Goal: Find specific page/section: Find specific page/section

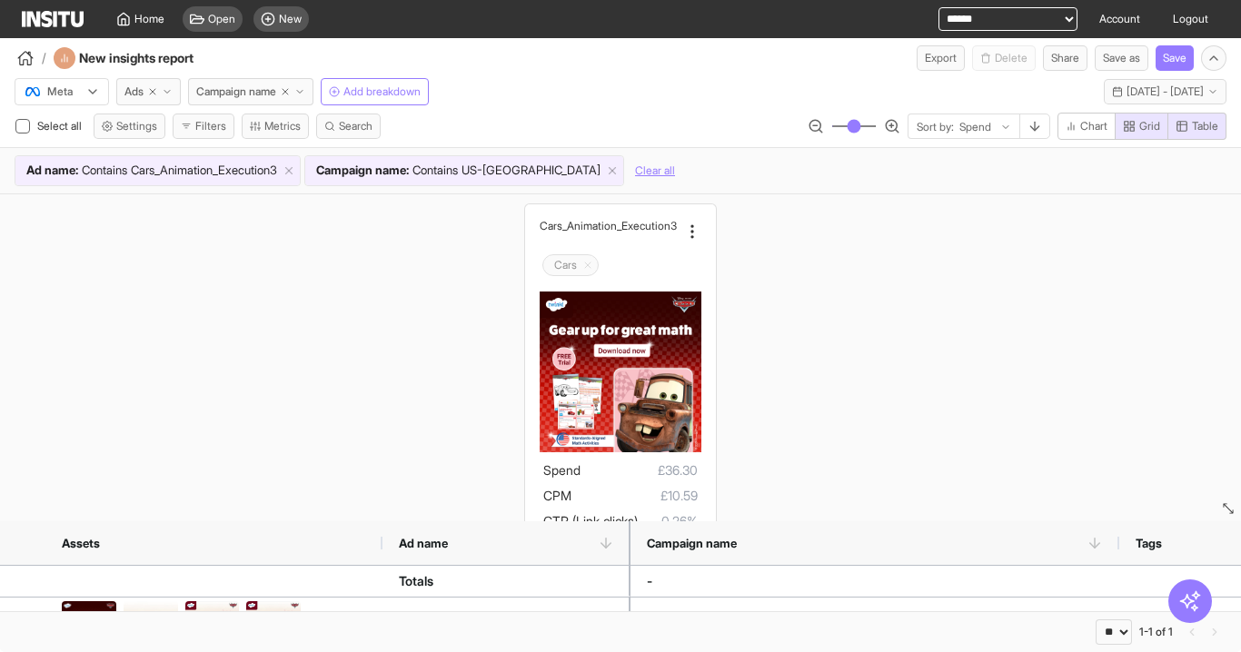
select select "**"
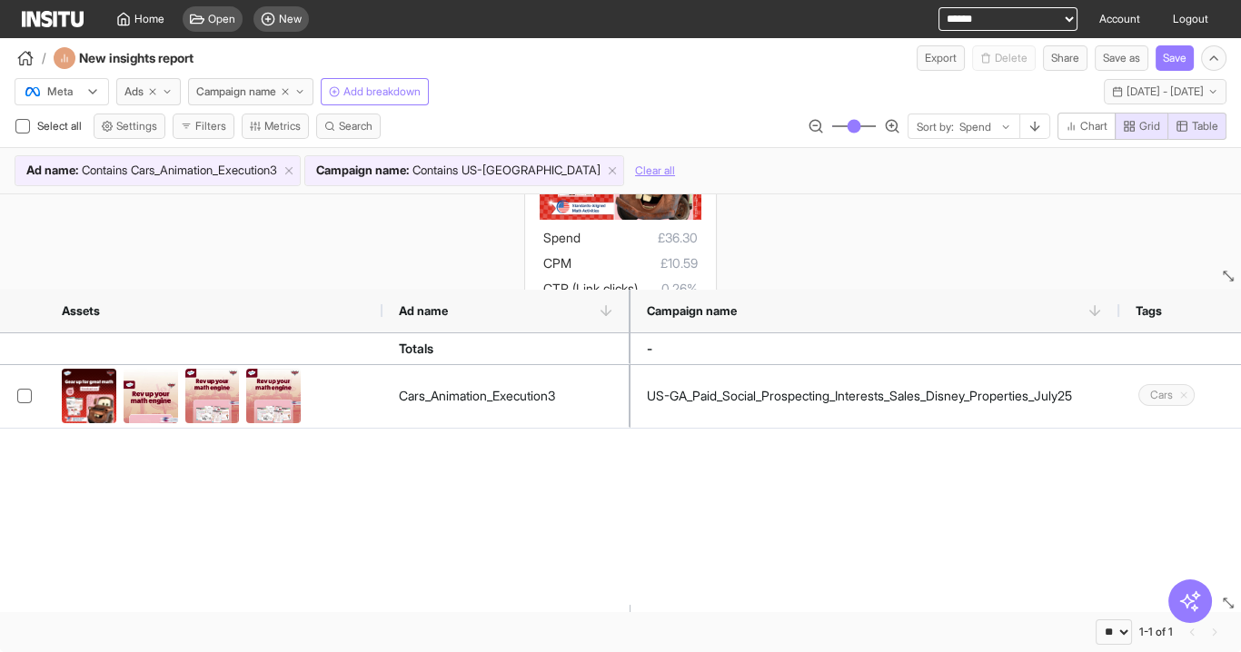
scroll to position [131, 0]
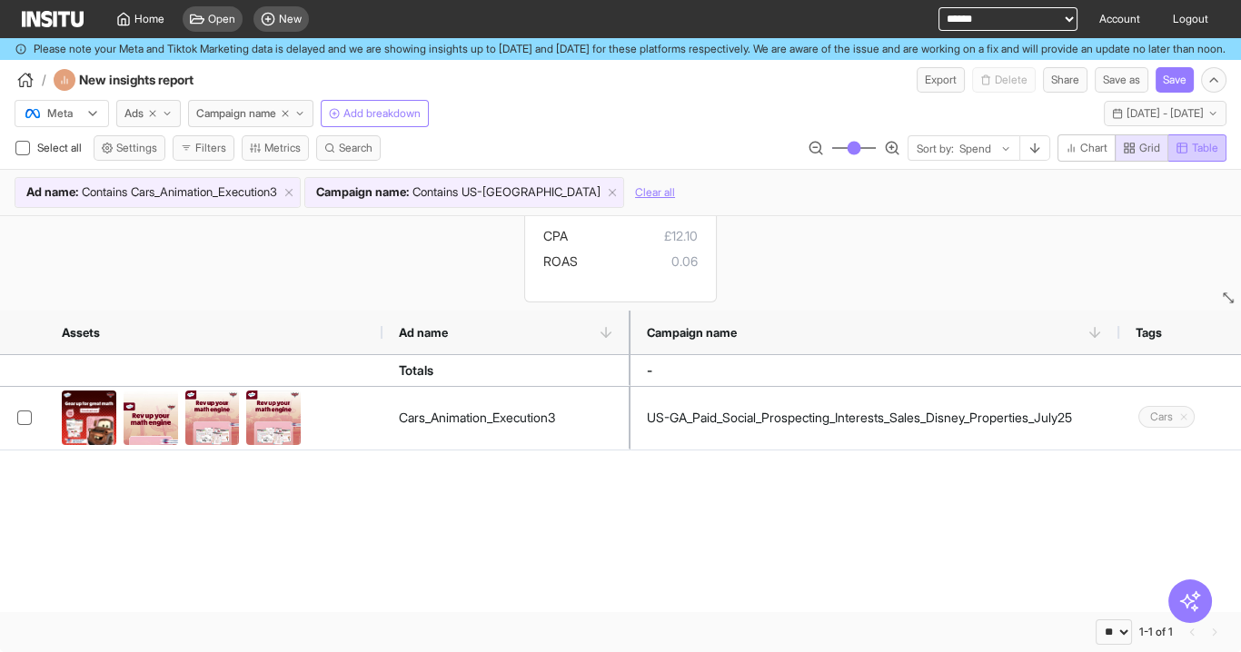
click at [1207, 155] on span "Table" at bounding box center [1205, 148] width 26 height 15
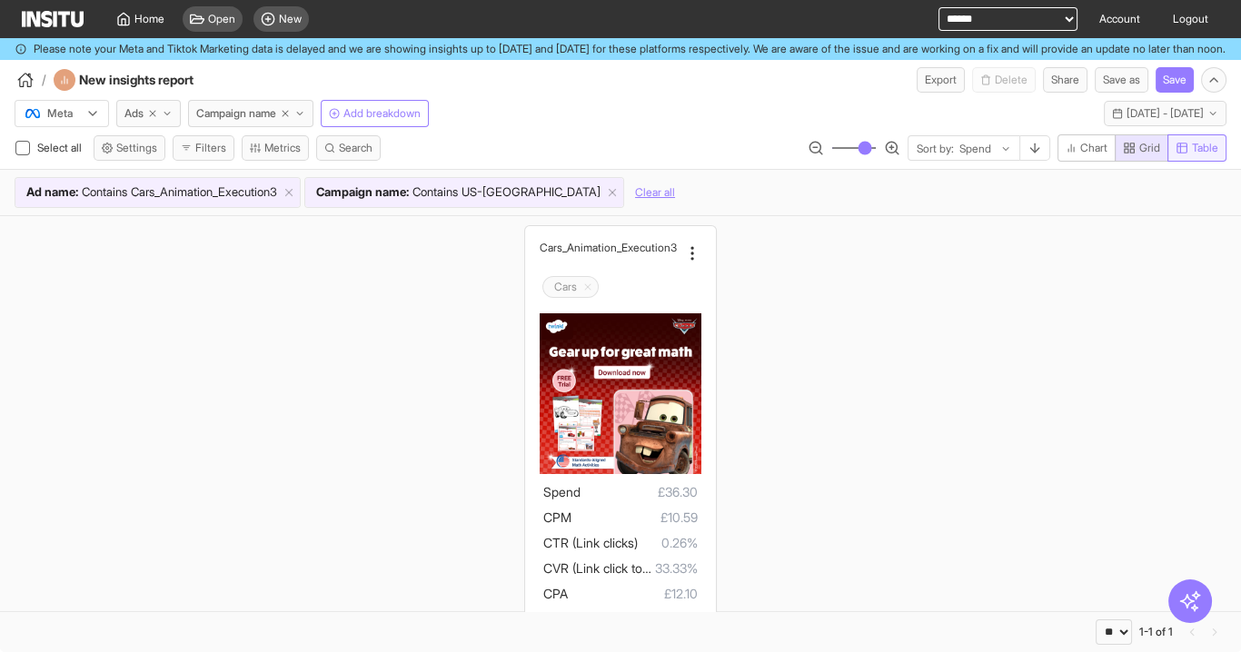
click at [1196, 155] on span "Table" at bounding box center [1205, 148] width 26 height 15
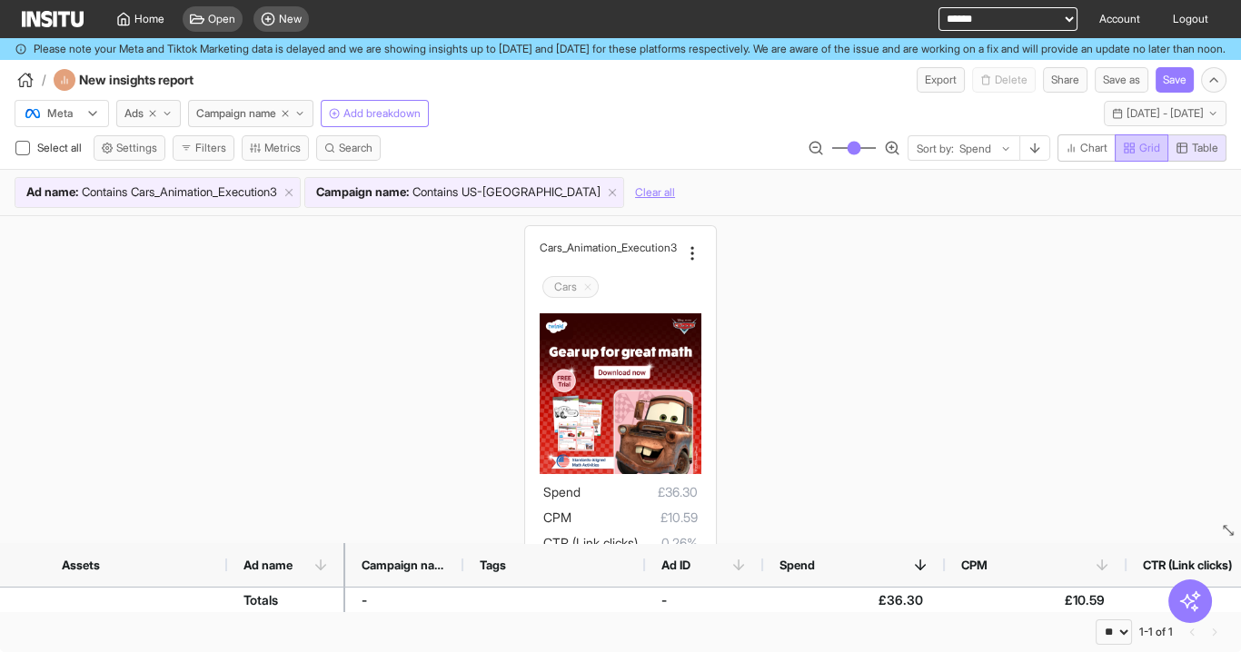
click at [1139, 155] on span "Grid" at bounding box center [1149, 148] width 21 height 15
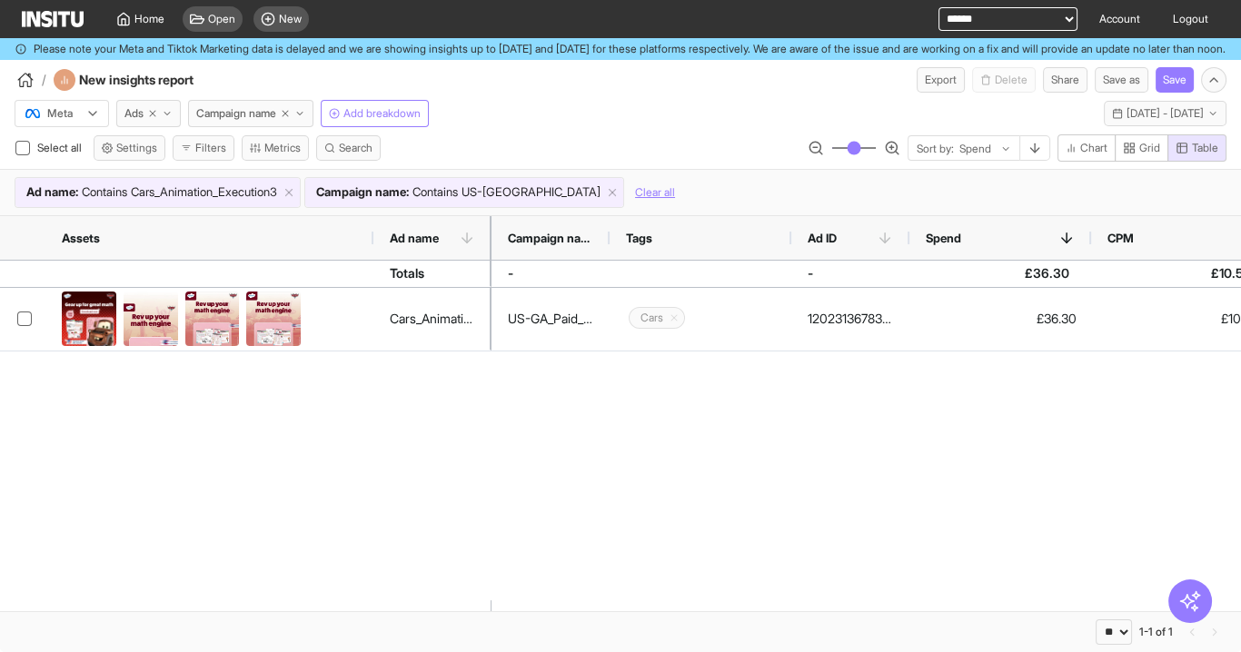
drag, startPoint x: 229, startPoint y: 249, endPoint x: 358, endPoint y: 251, distance: 129.0
click at [377, 247] on div at bounding box center [373, 238] width 7 height 44
click at [1143, 155] on span "Grid" at bounding box center [1149, 148] width 21 height 15
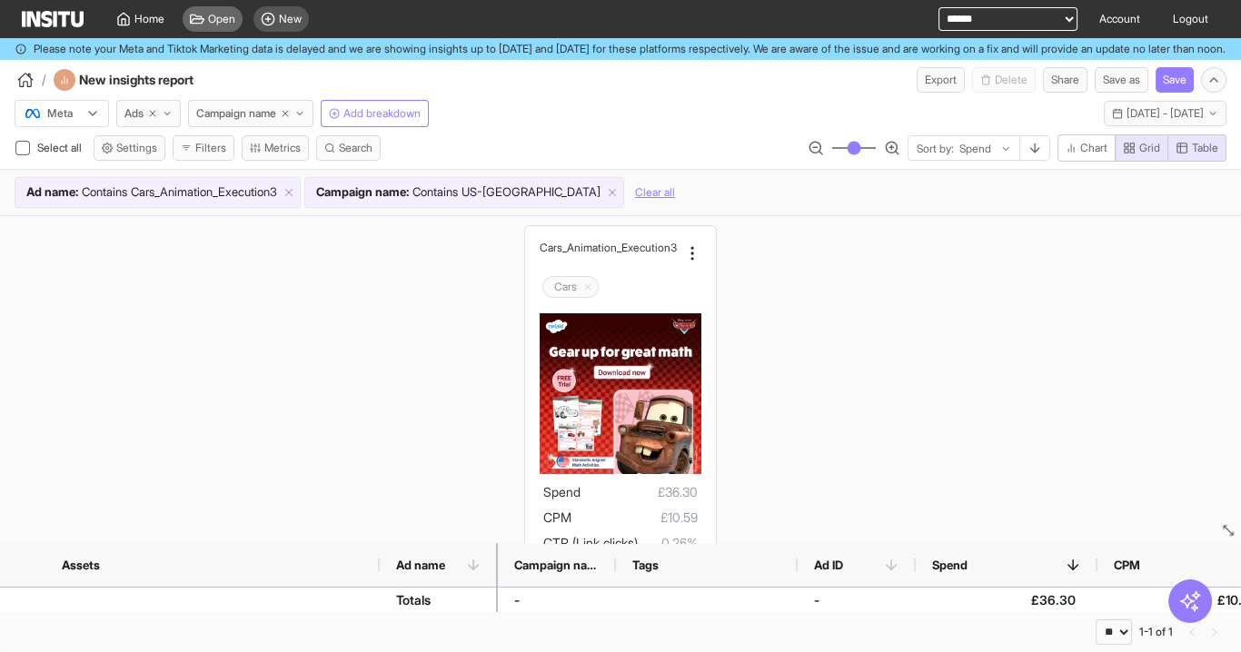
click at [210, 16] on span "Open" at bounding box center [221, 19] width 27 height 15
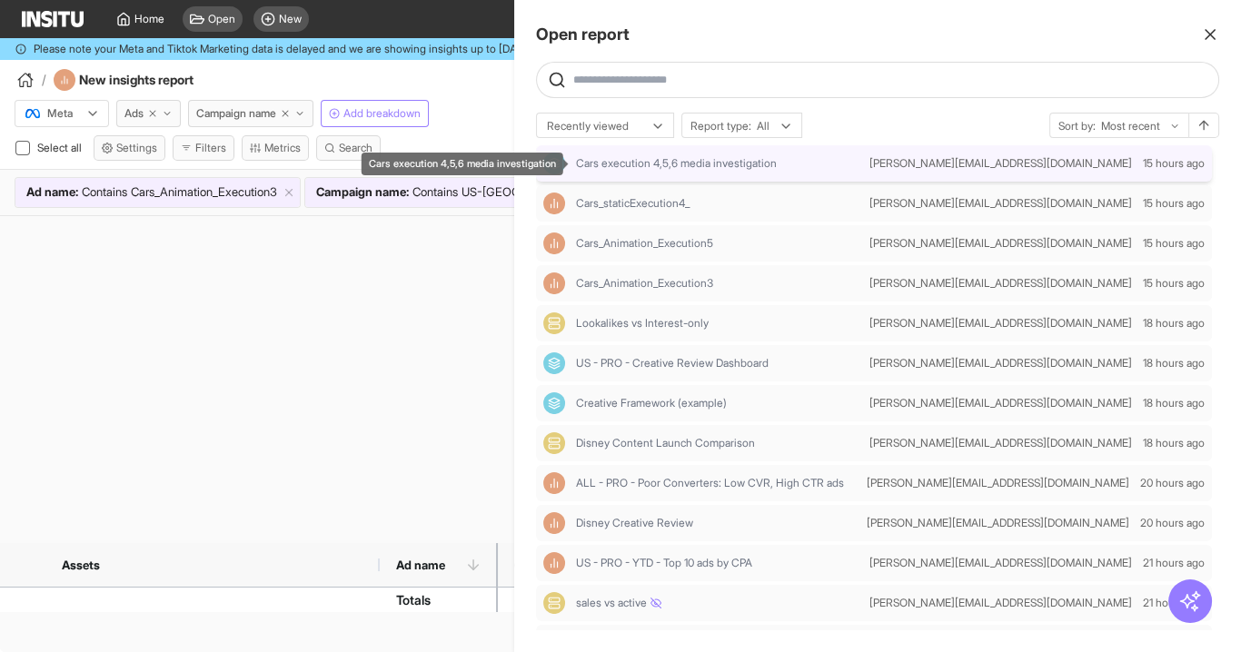
click at [680, 157] on span "Cars execution 4,5,6 media investigation" at bounding box center [676, 163] width 201 height 15
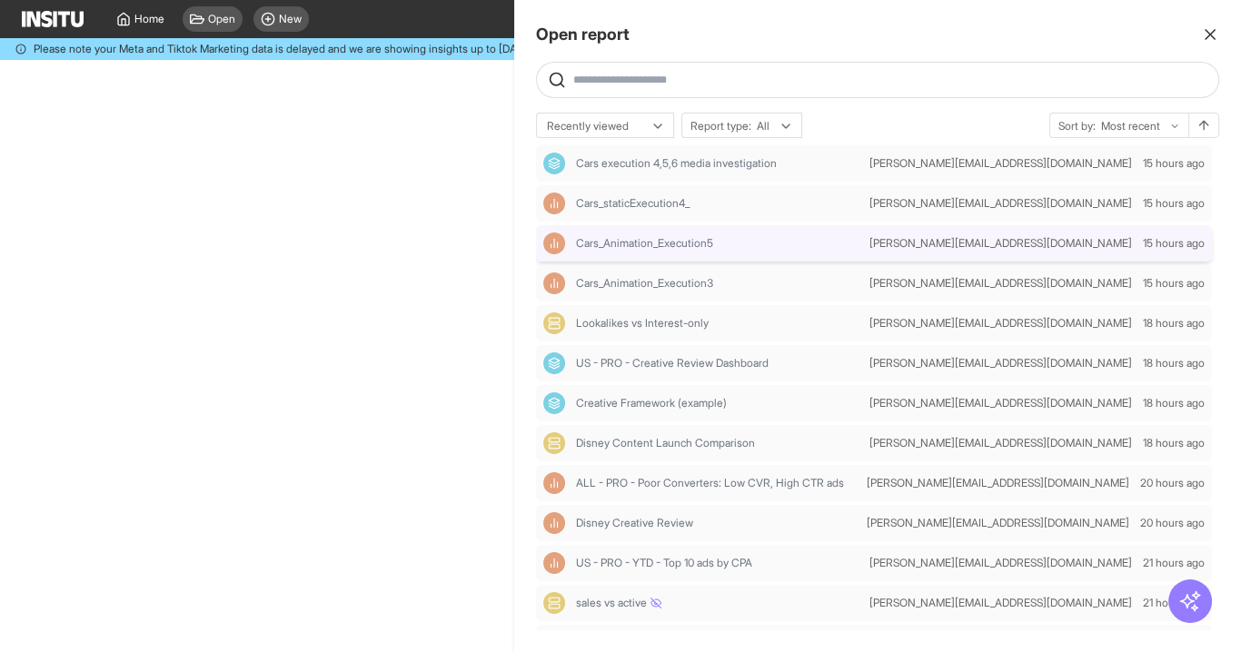
select select "**"
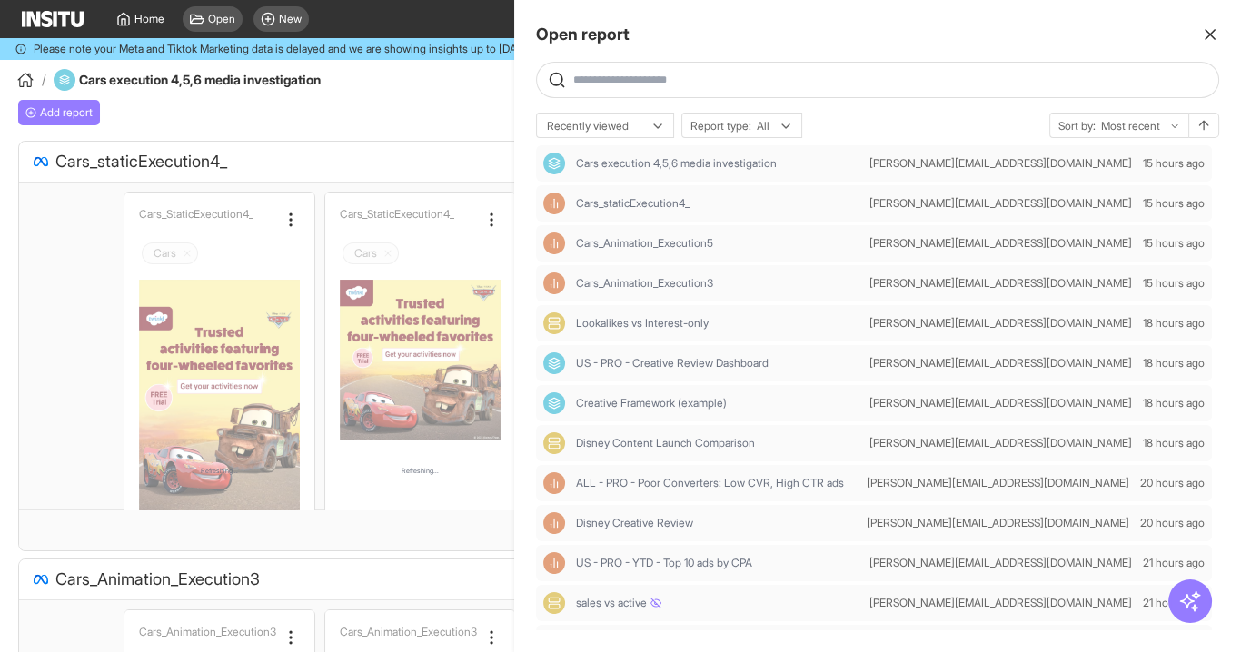
click at [1207, 29] on icon "button" at bounding box center [1210, 34] width 18 height 18
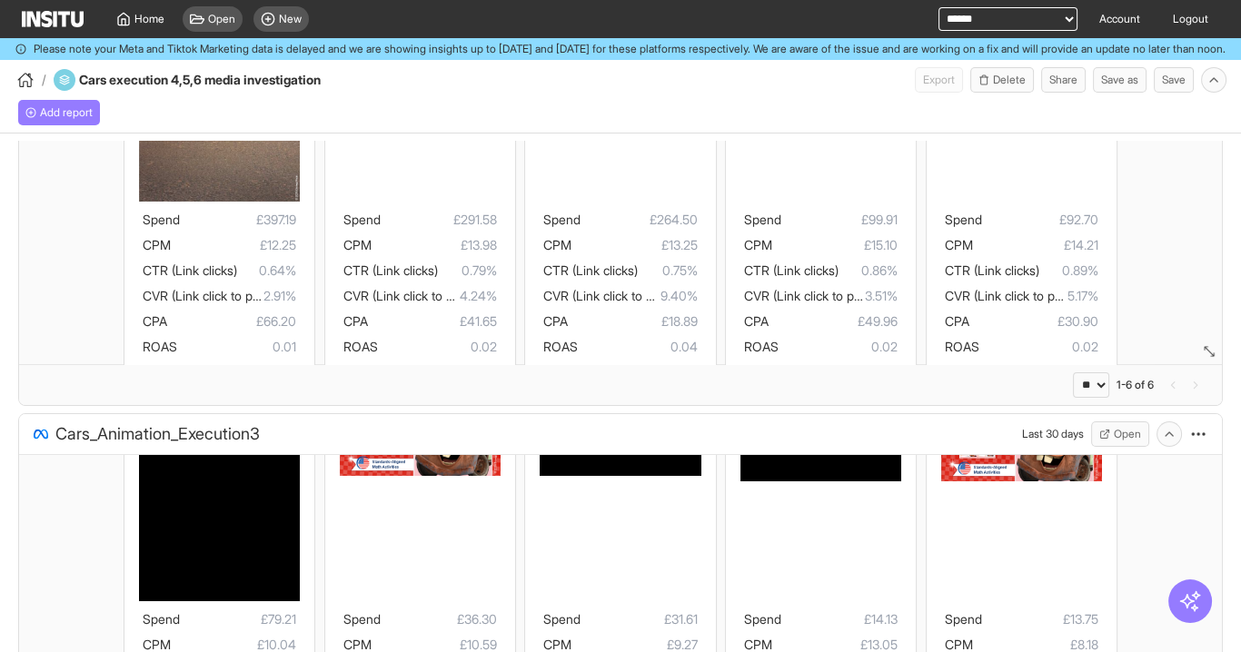
scroll to position [257, 0]
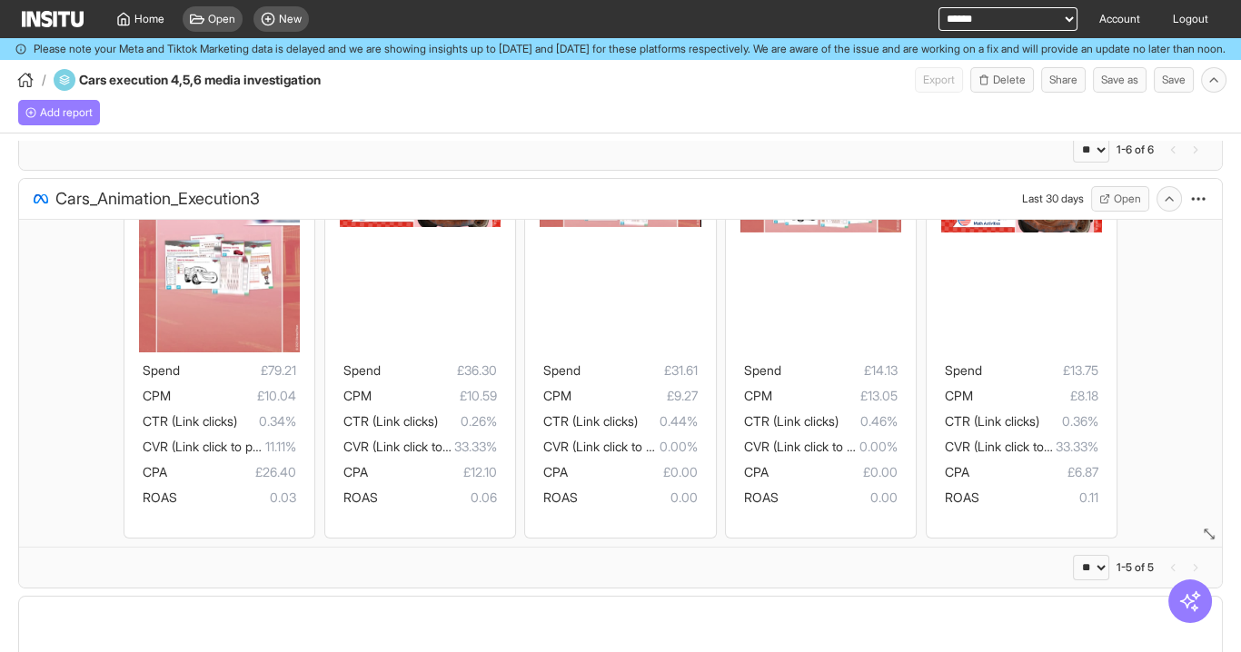
select select "**"
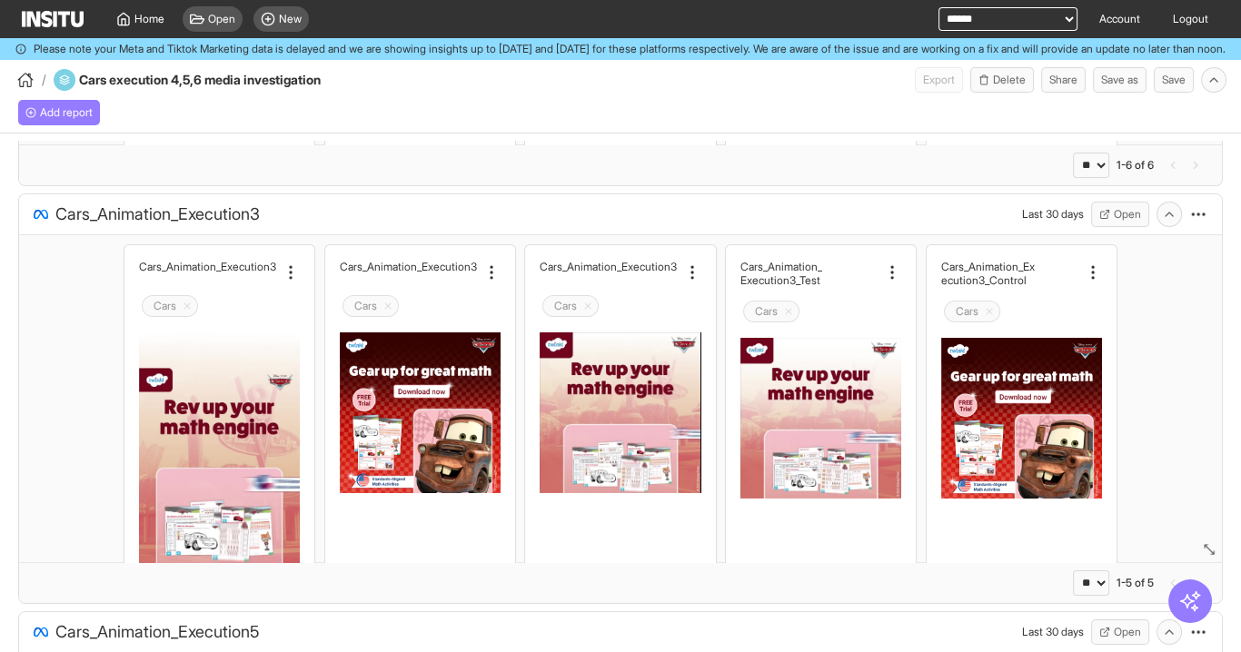
scroll to position [363, 0]
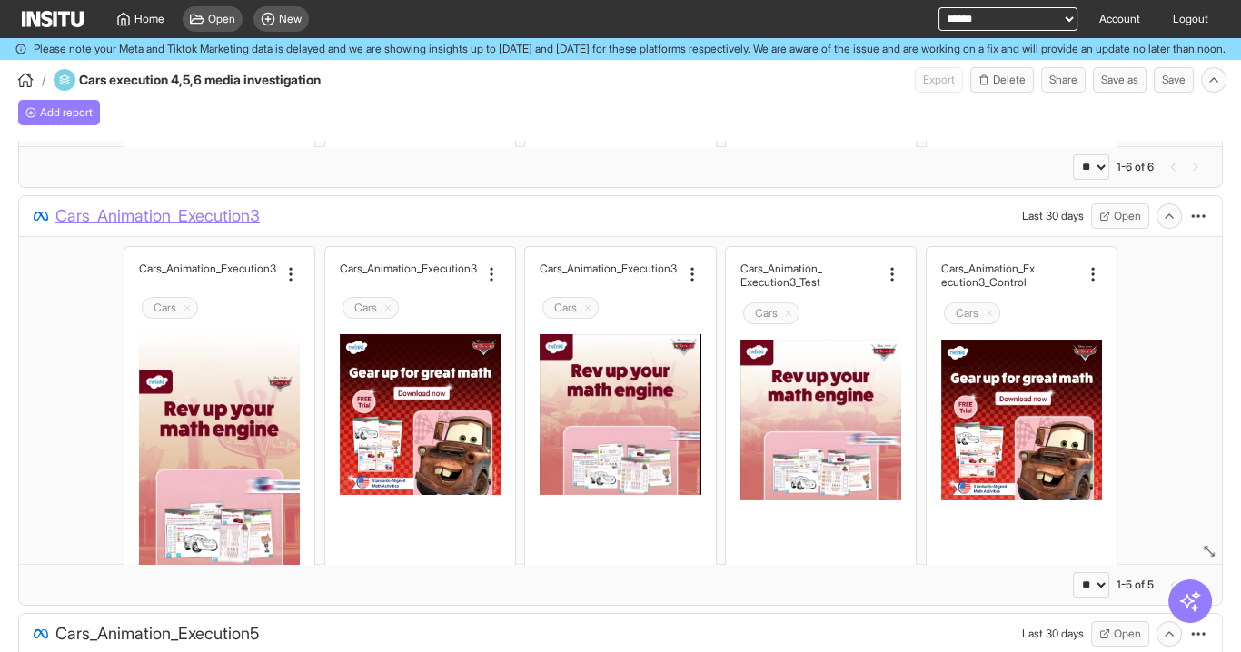
click at [205, 224] on span "Cars_Animation_Execution3" at bounding box center [157, 215] width 204 height 25
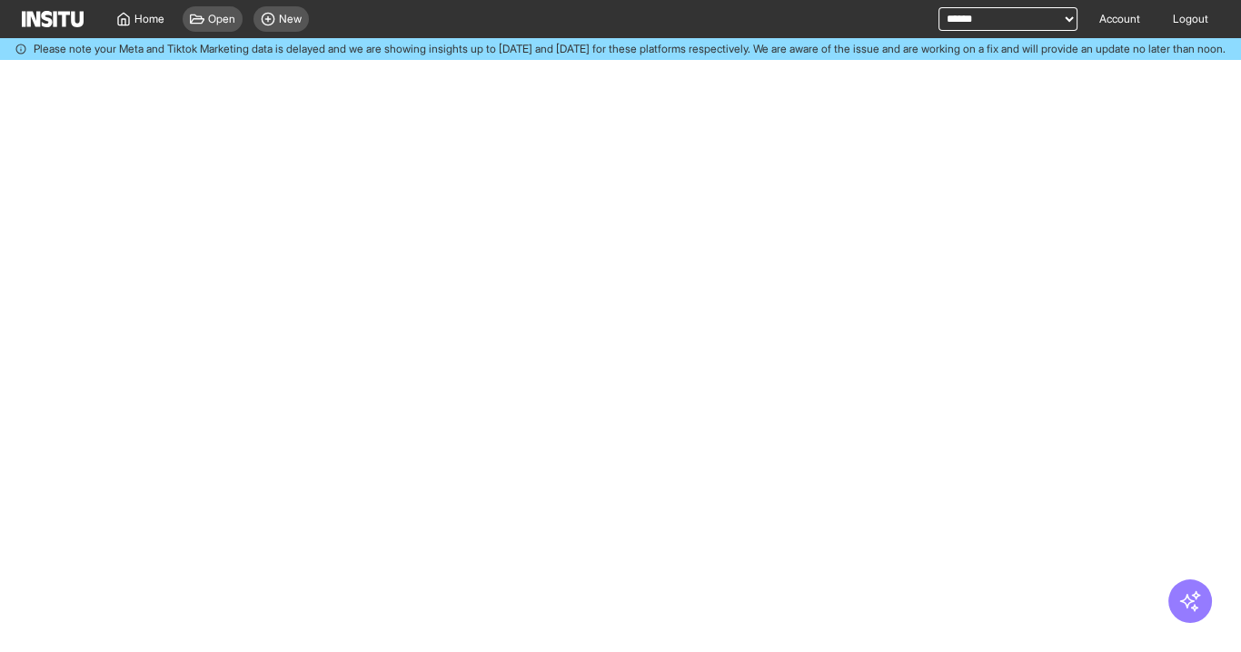
select select "**"
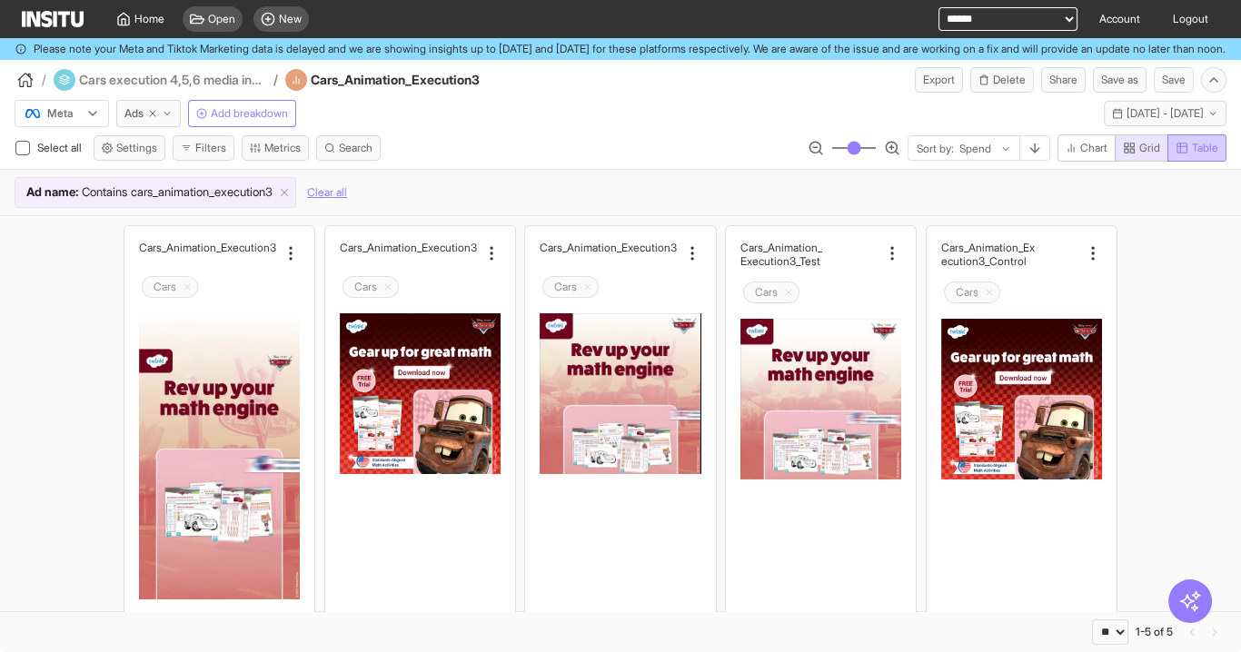
click at [1195, 155] on span "Table" at bounding box center [1205, 148] width 26 height 15
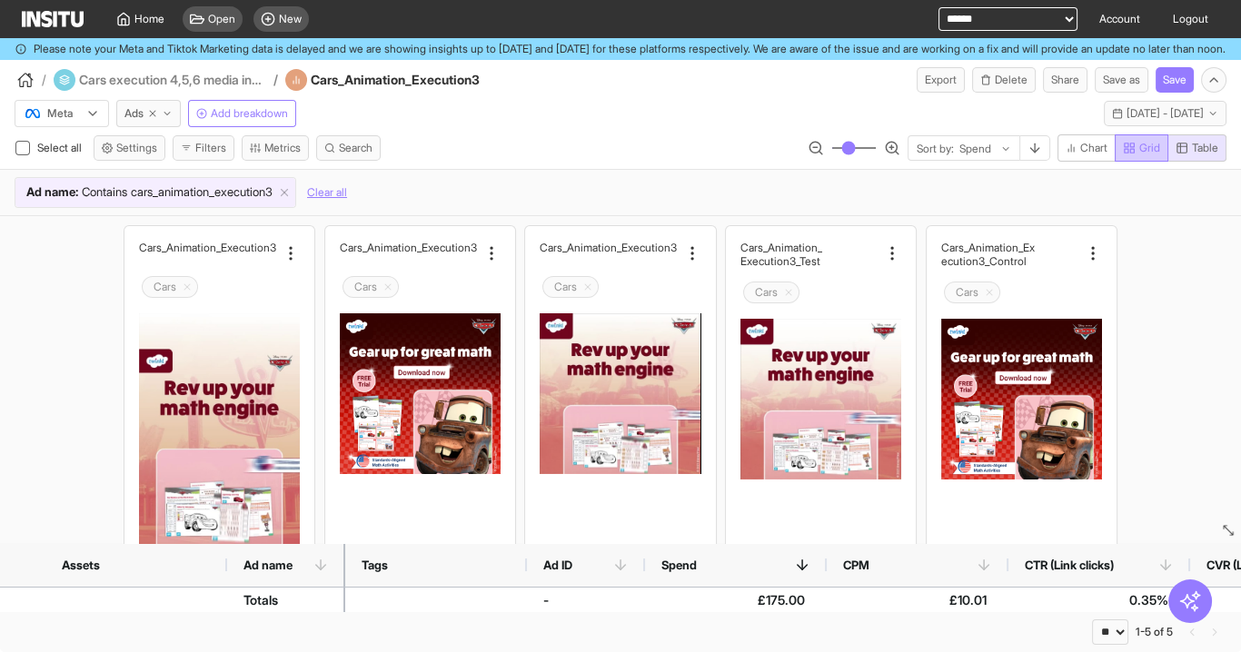
click at [1144, 155] on span "Grid" at bounding box center [1149, 148] width 21 height 15
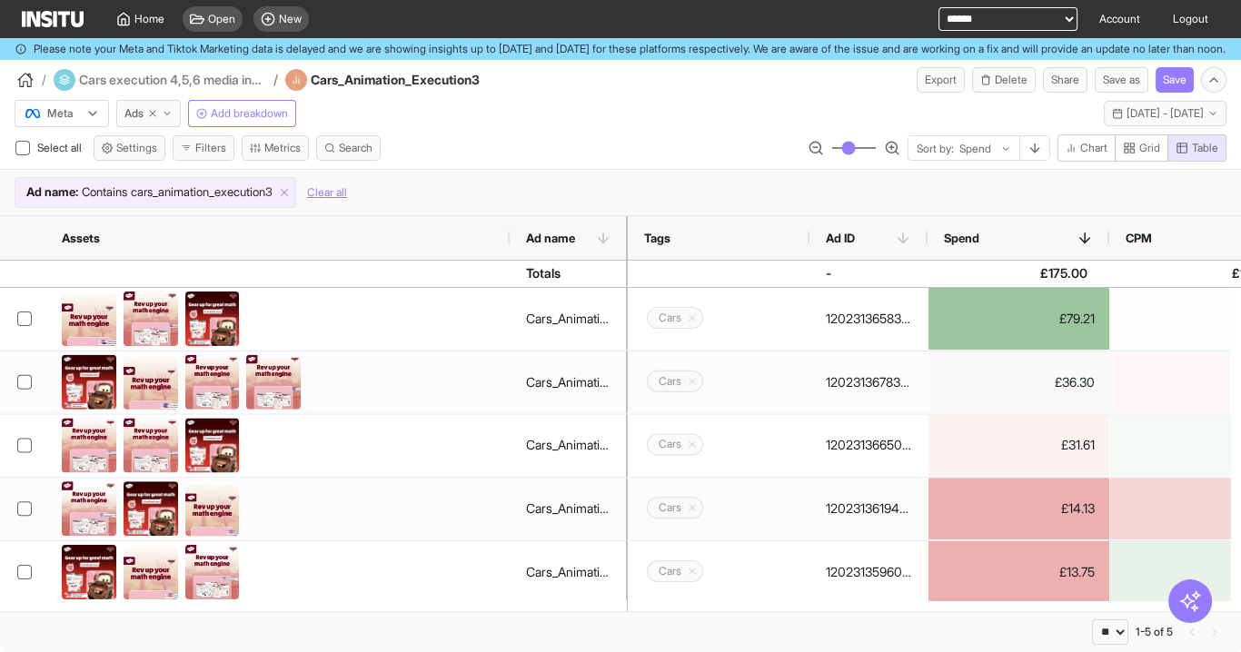
drag, startPoint x: 228, startPoint y: 247, endPoint x: 526, endPoint y: 269, distance: 298.7
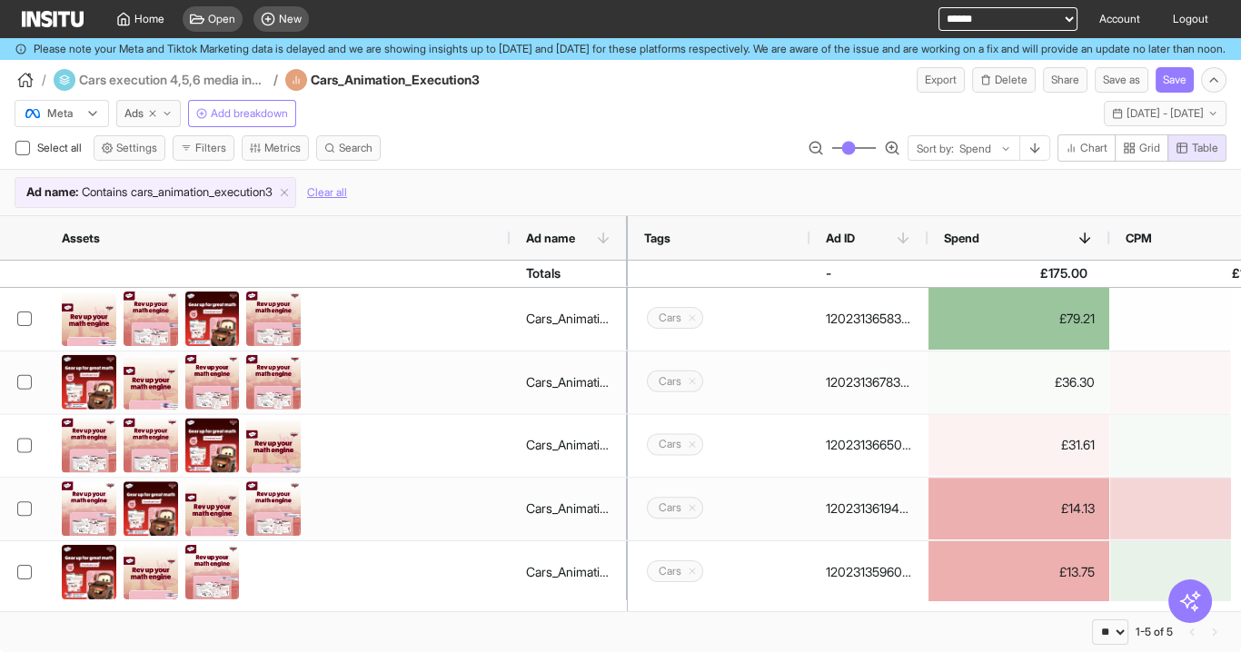
click at [513, 260] on div at bounding box center [509, 238] width 7 height 44
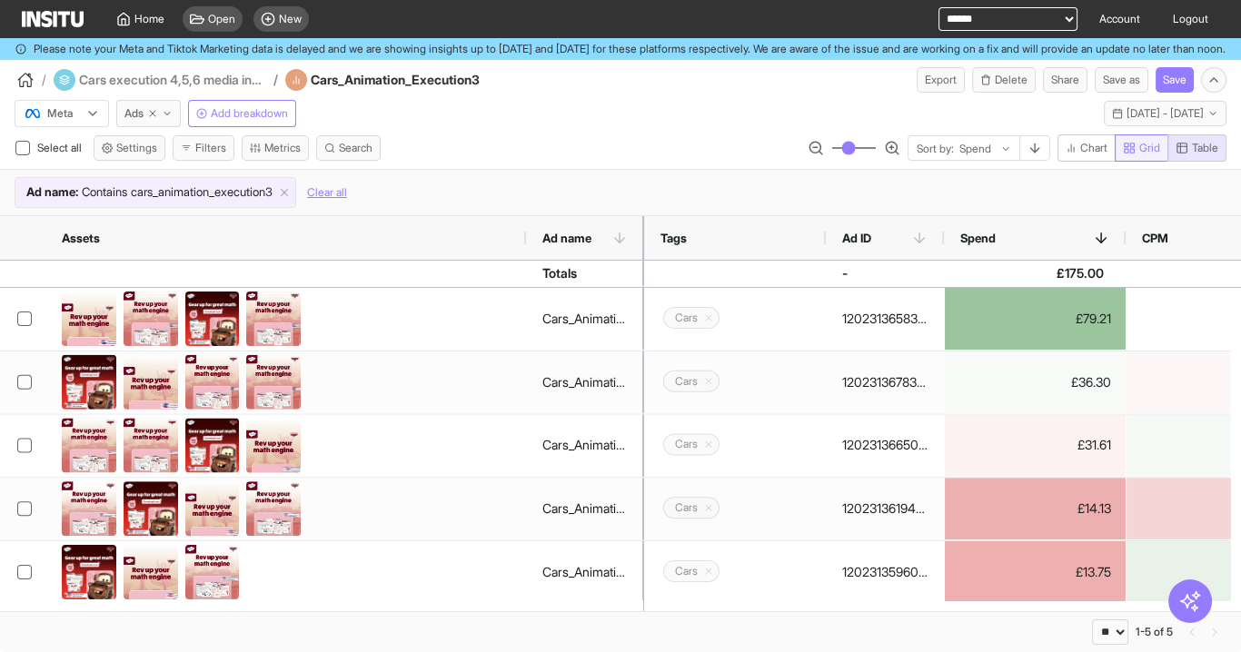
click at [1136, 150] on button "Grid" at bounding box center [1142, 147] width 54 height 27
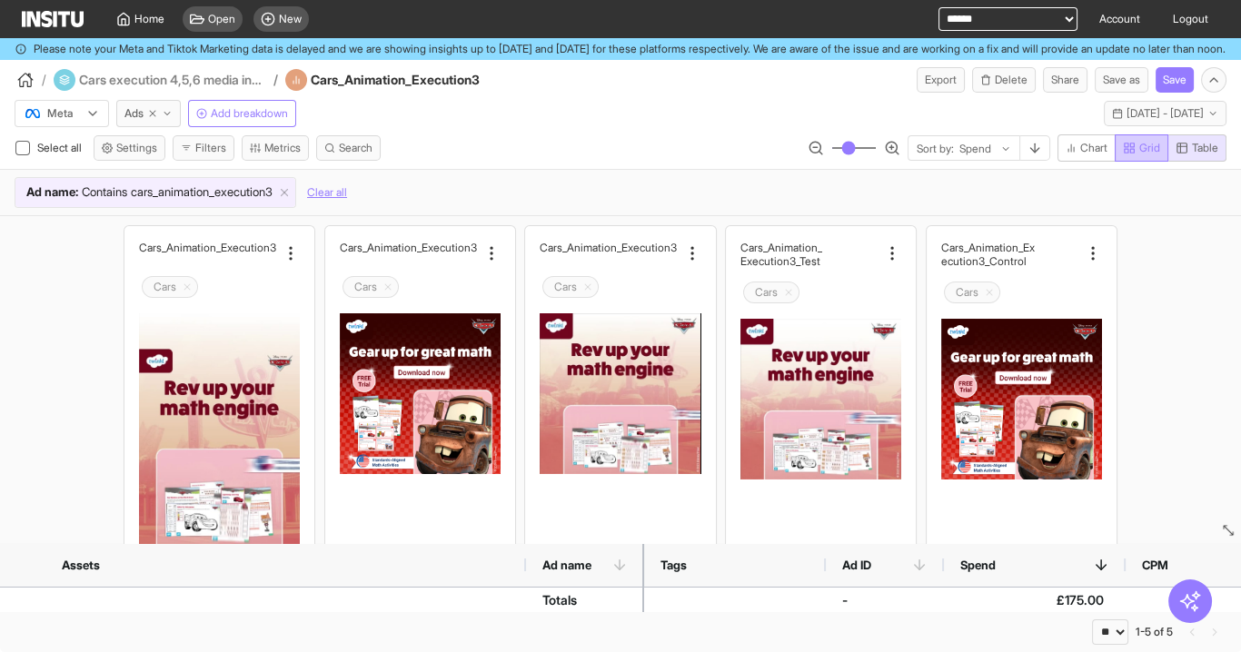
click at [1143, 155] on span "Grid" at bounding box center [1149, 148] width 21 height 15
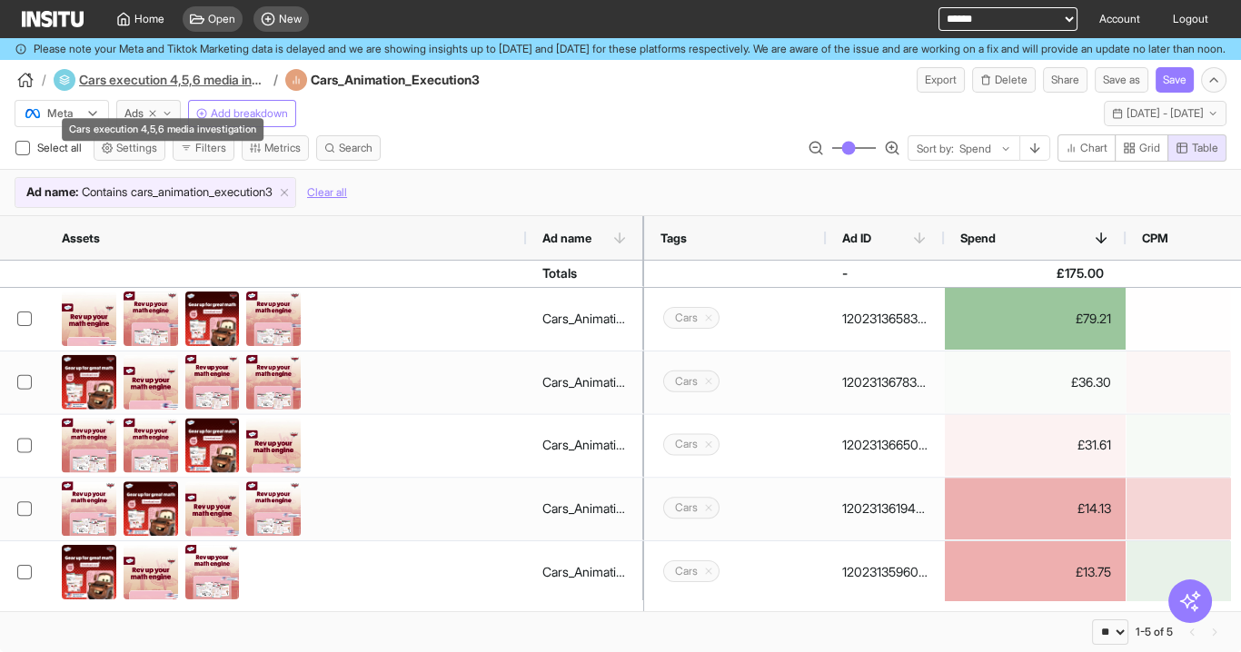
click at [222, 89] on h4 "Cars execution 4,5,6 media investigation" at bounding box center [173, 80] width 189 height 18
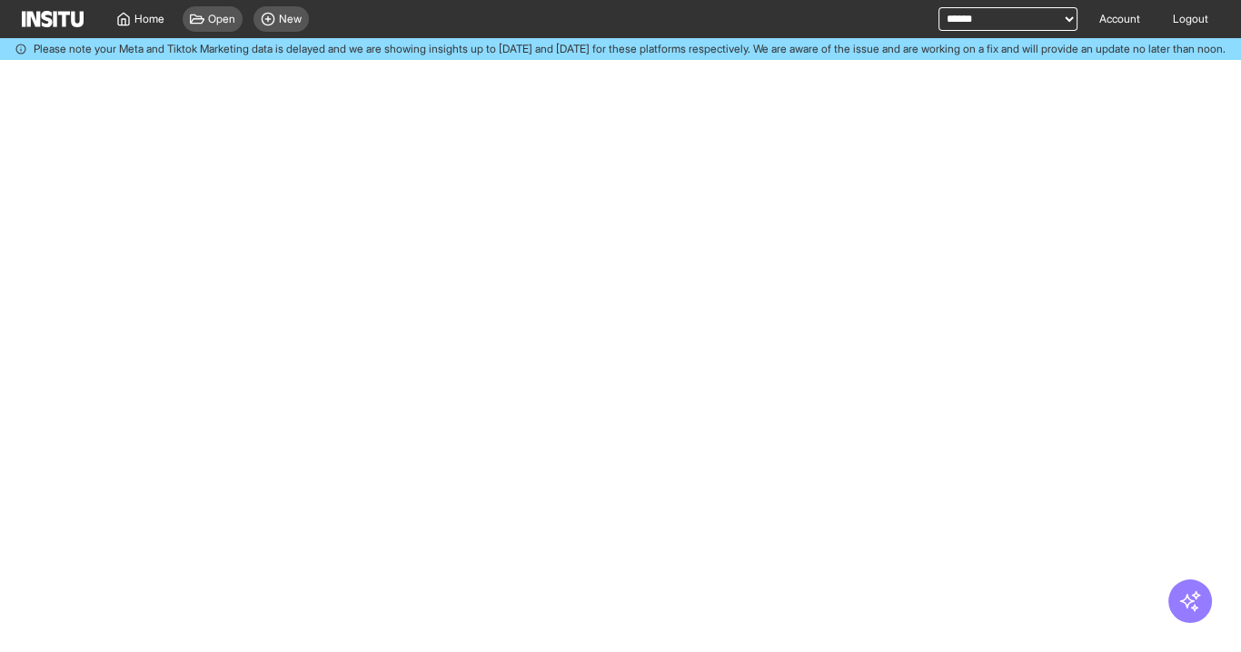
select select "**"
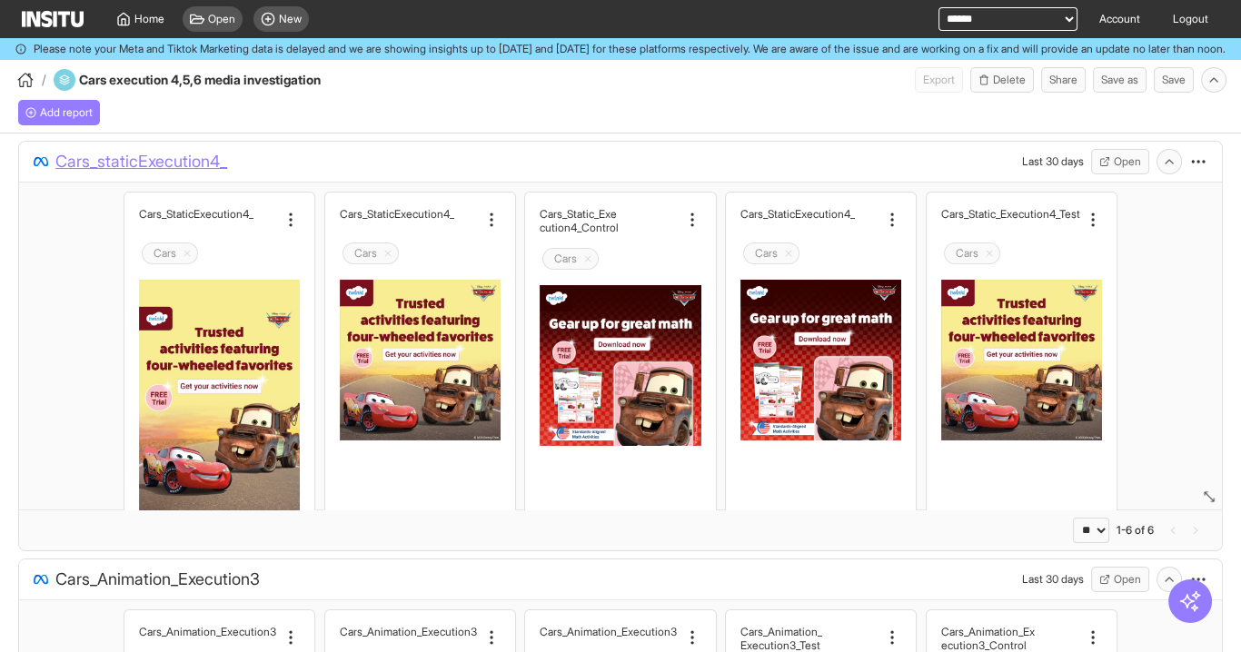
click at [153, 174] on span "Cars_staticExecution4_" at bounding box center [141, 161] width 172 height 25
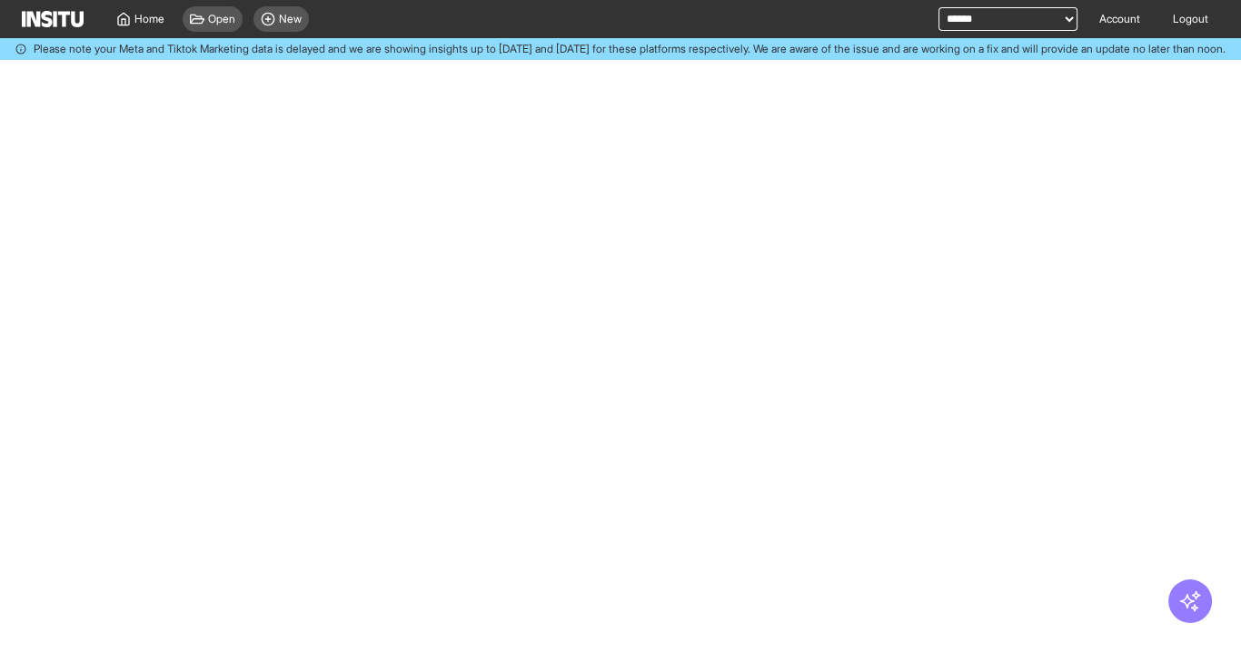
select select "**"
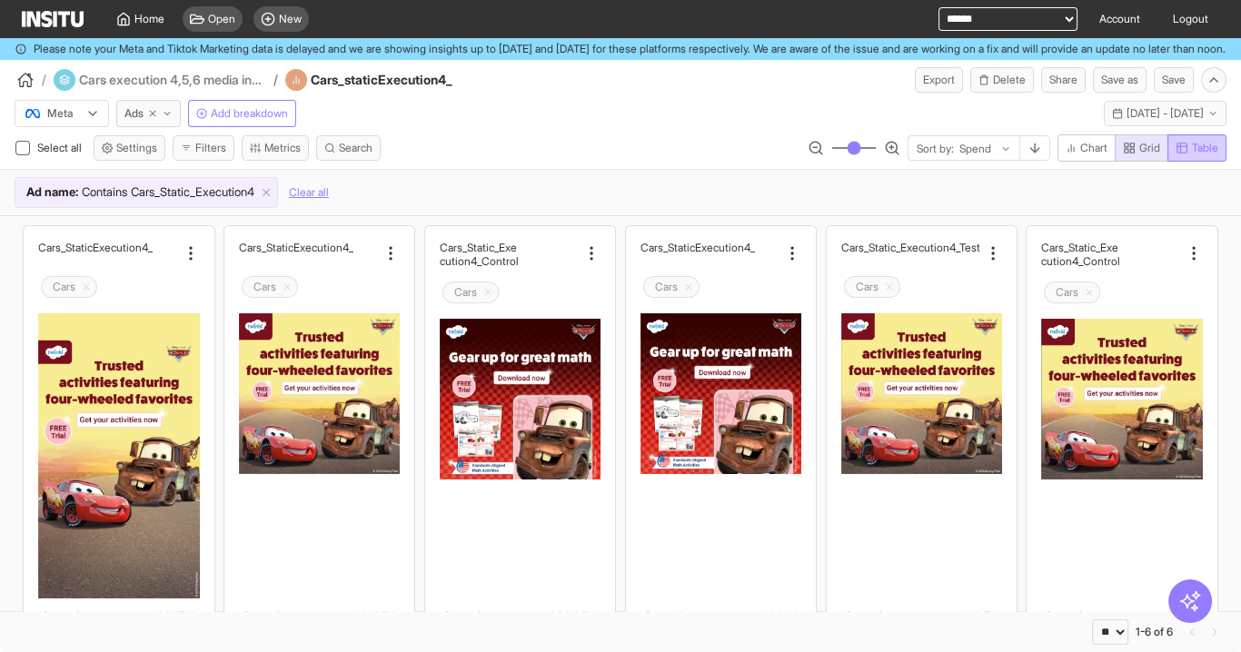
click at [1196, 155] on span "Table" at bounding box center [1205, 148] width 26 height 15
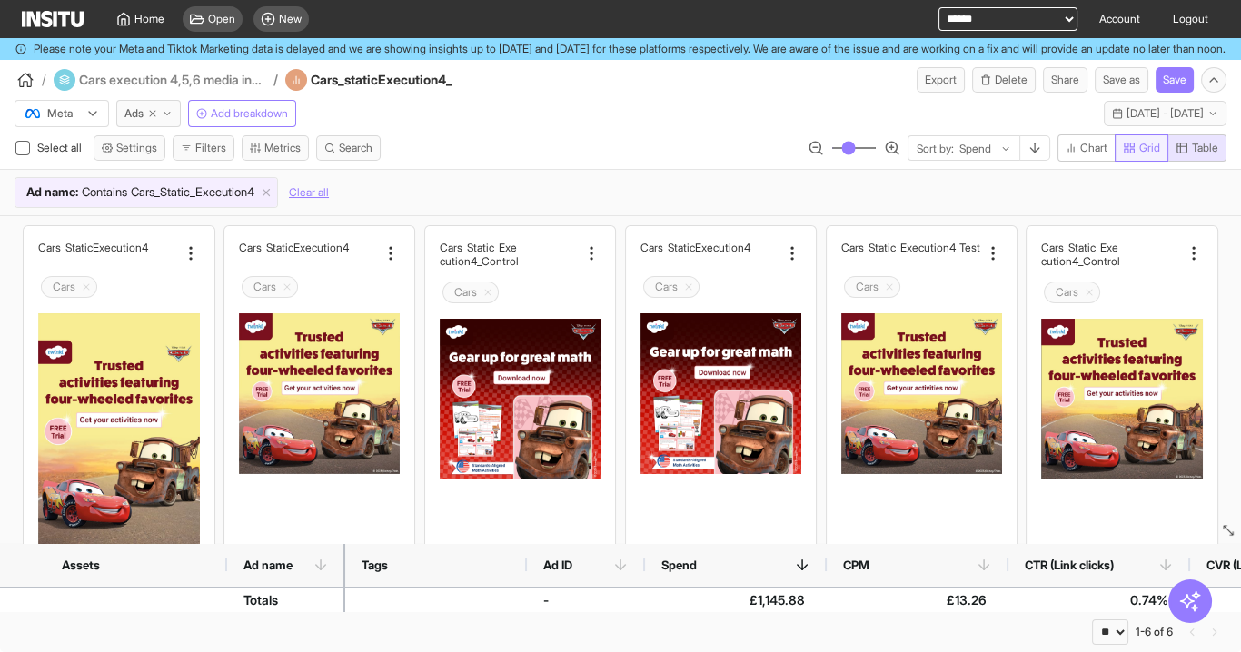
click at [1149, 155] on span "Grid" at bounding box center [1149, 148] width 21 height 15
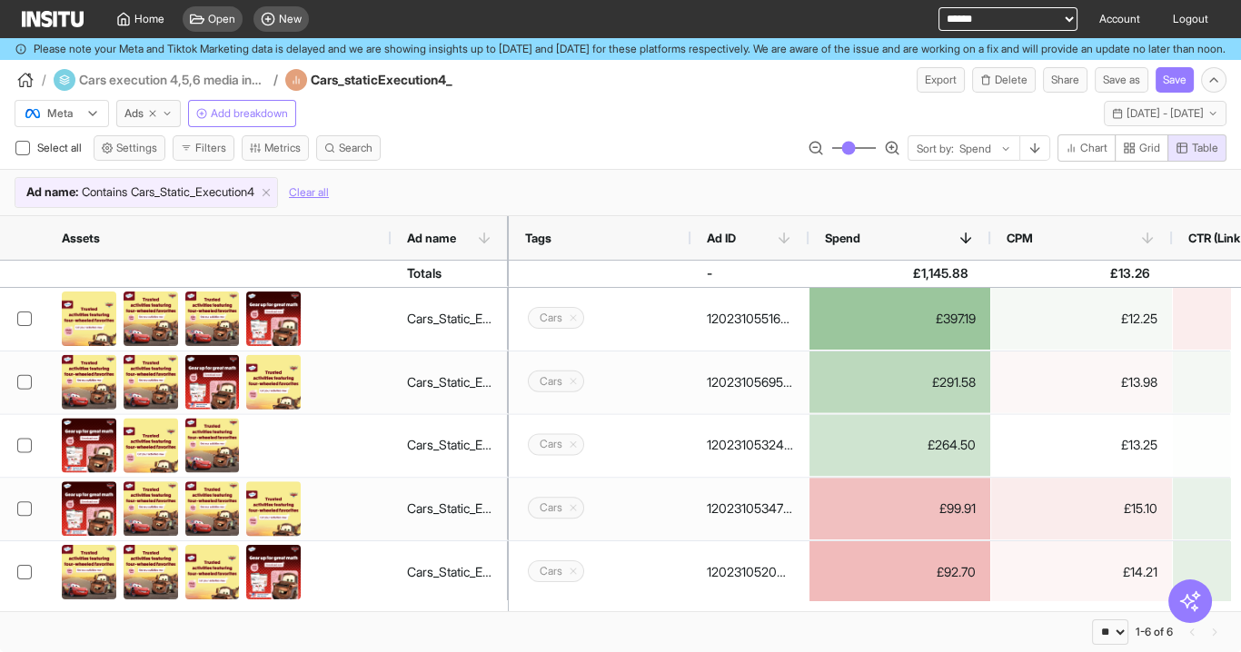
drag, startPoint x: 223, startPoint y: 245, endPoint x: 397, endPoint y: 255, distance: 173.8
click at [394, 255] on div at bounding box center [390, 238] width 7 height 44
